Goal: Task Accomplishment & Management: Manage account settings

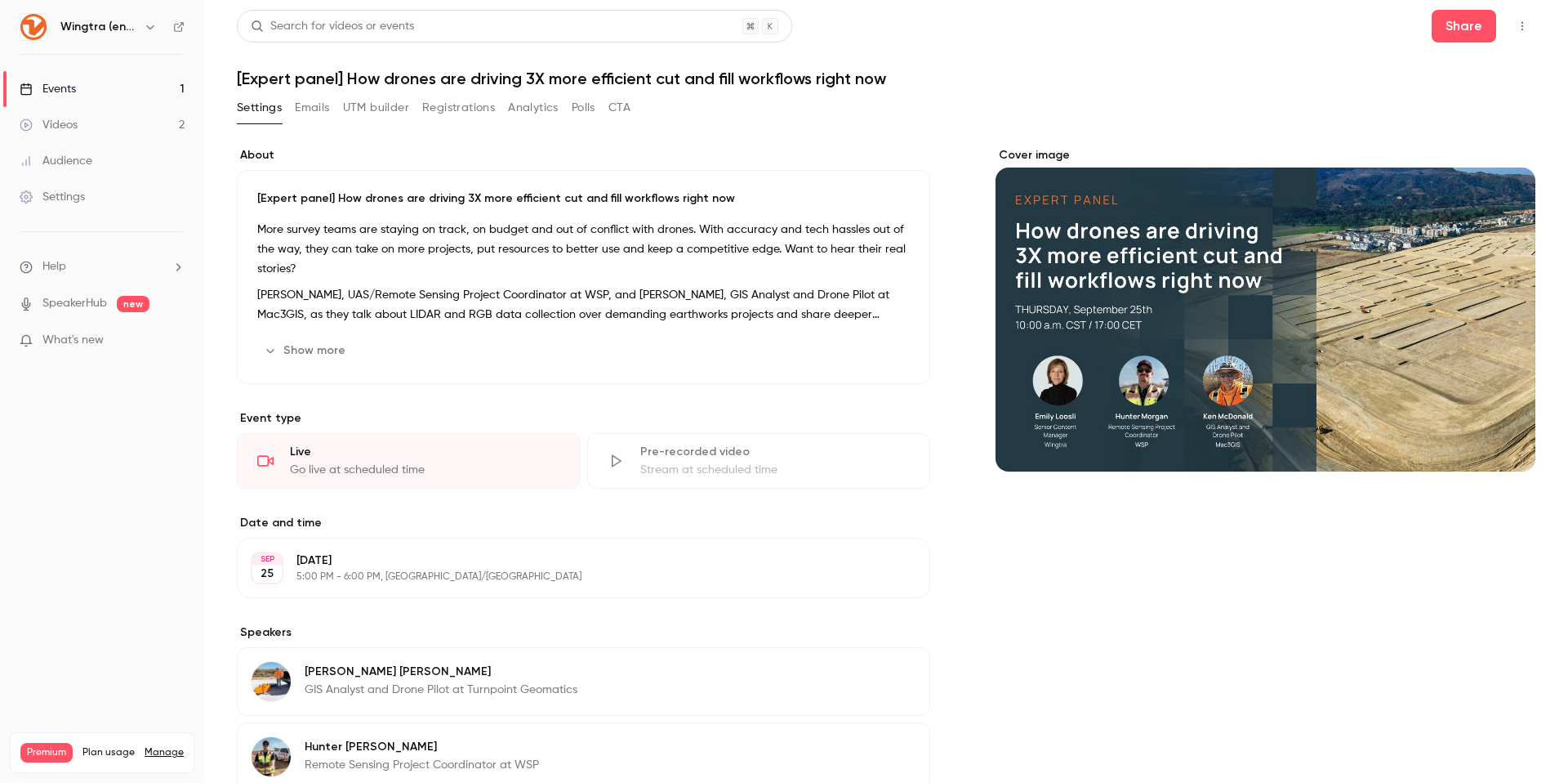
click at [1162, 292] on div "Cover image" at bounding box center [1265, 309] width 540 height 325
click at [0, 0] on input "Cover image" at bounding box center [0, 0] width 0 height 0
click at [1526, 22] on icon "button" at bounding box center [1522, 26] width 13 height 11
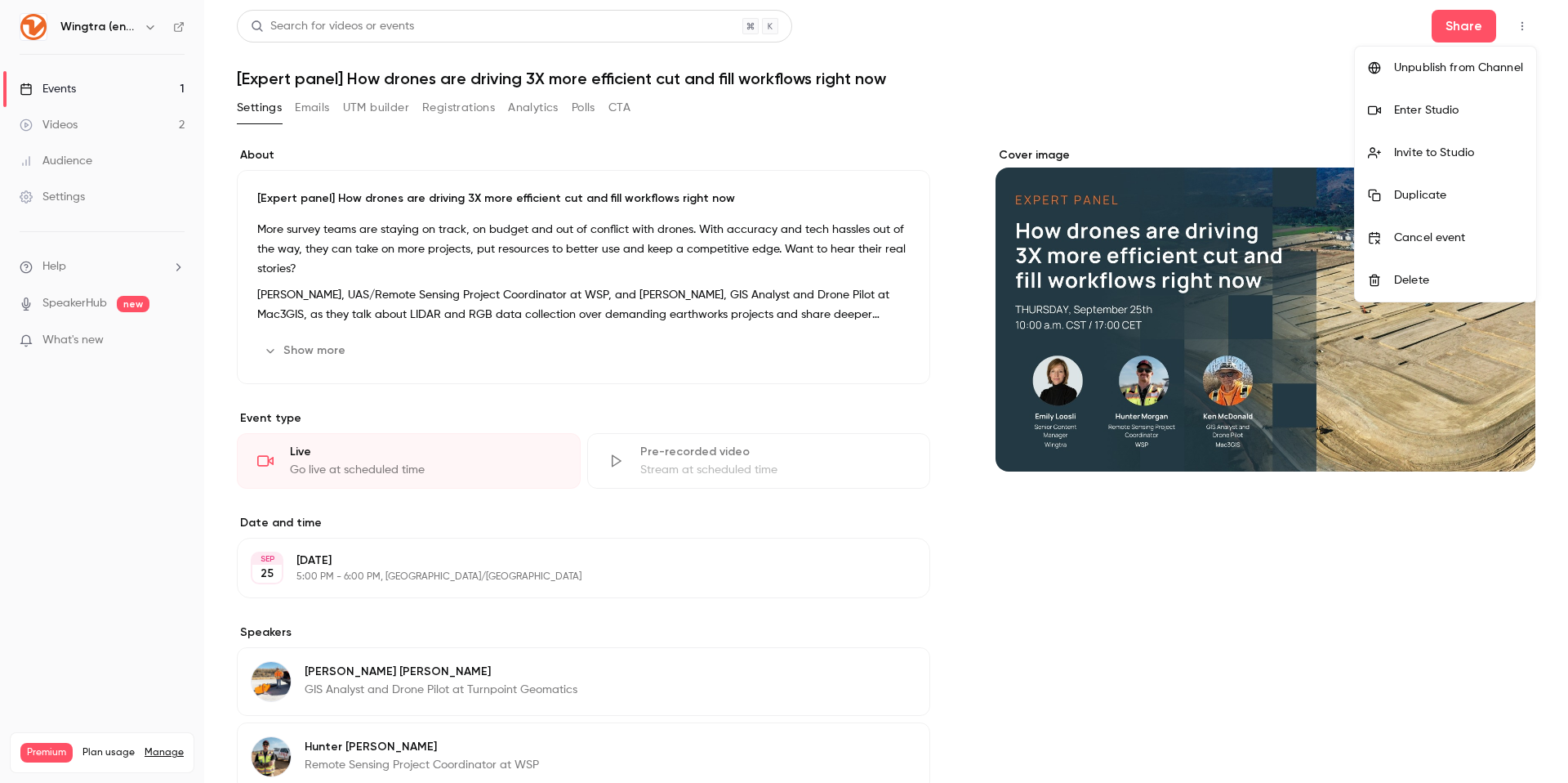
click at [1436, 115] on div "Enter Studio" at bounding box center [1458, 110] width 129 height 17
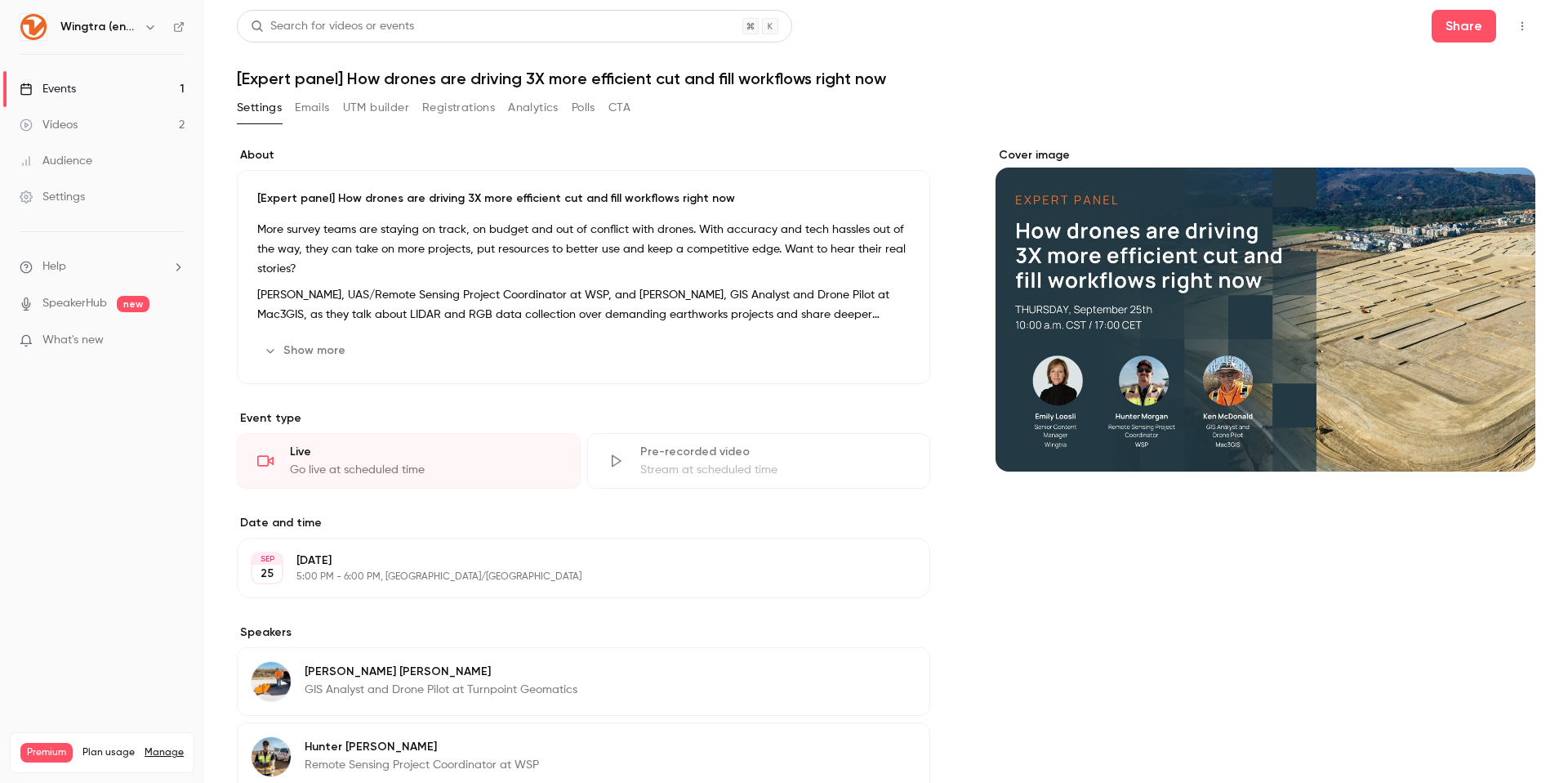
click at [75, 103] on link "Events 1" at bounding box center [102, 89] width 204 height 36
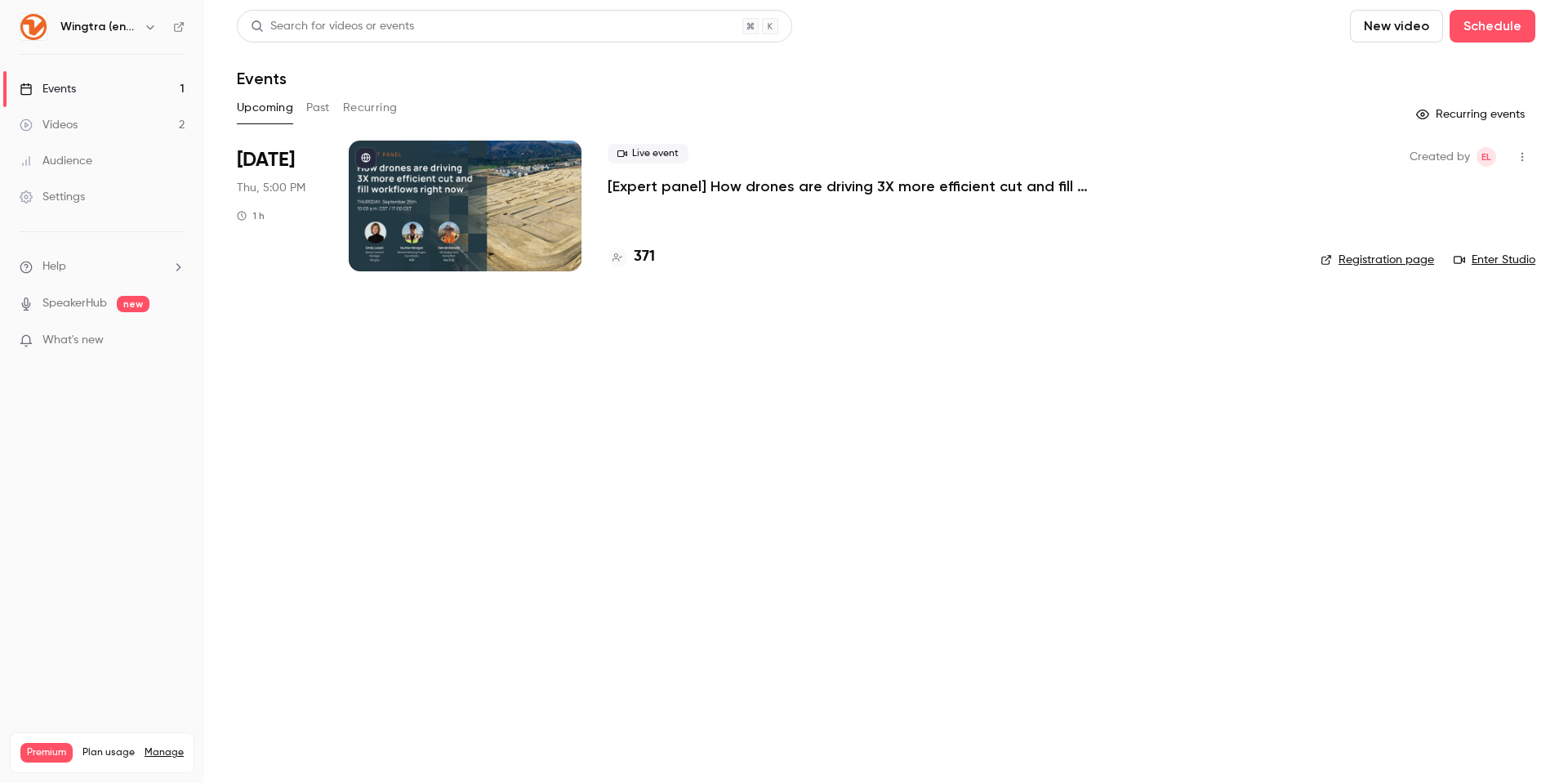
click at [805, 210] on div "Live event [Expert panel] How drones are driving 3X more efficient cut and fill…" at bounding box center [951, 206] width 687 height 131
click at [732, 187] on p "[Expert panel] How drones are driving 3X more efficient cut and fill workflows …" at bounding box center [852, 187] width 490 height 19
